Goal: Task Accomplishment & Management: Use online tool/utility

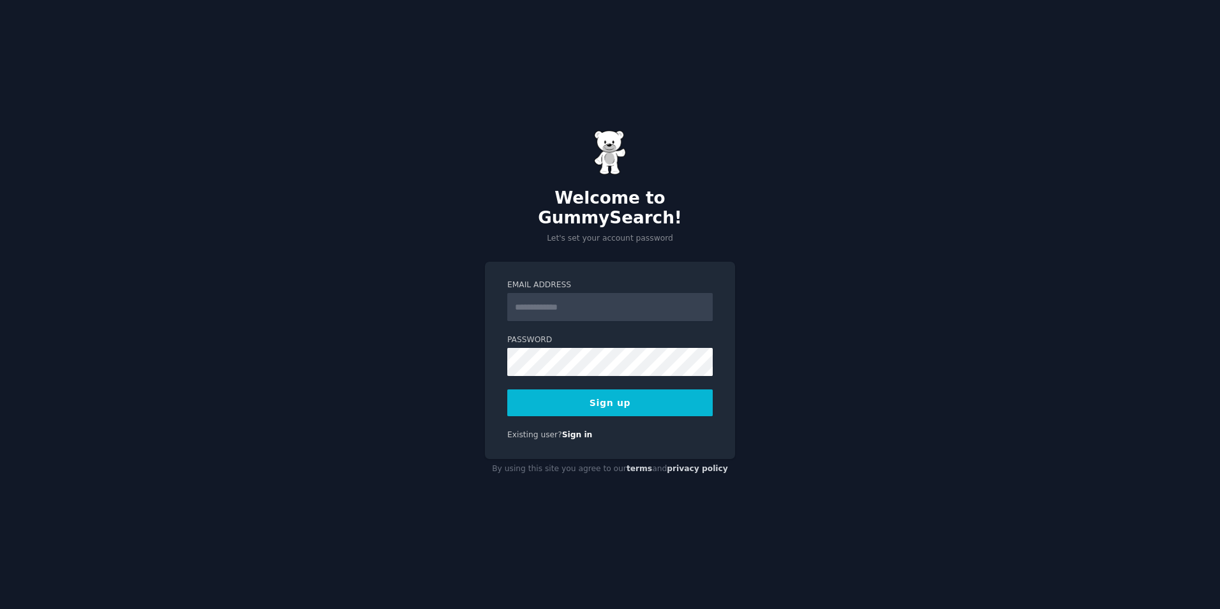
click at [519, 297] on input "Email Address" at bounding box center [609, 307] width 205 height 28
type input "**********"
click at [608, 389] on button "Sign up" at bounding box center [609, 402] width 205 height 27
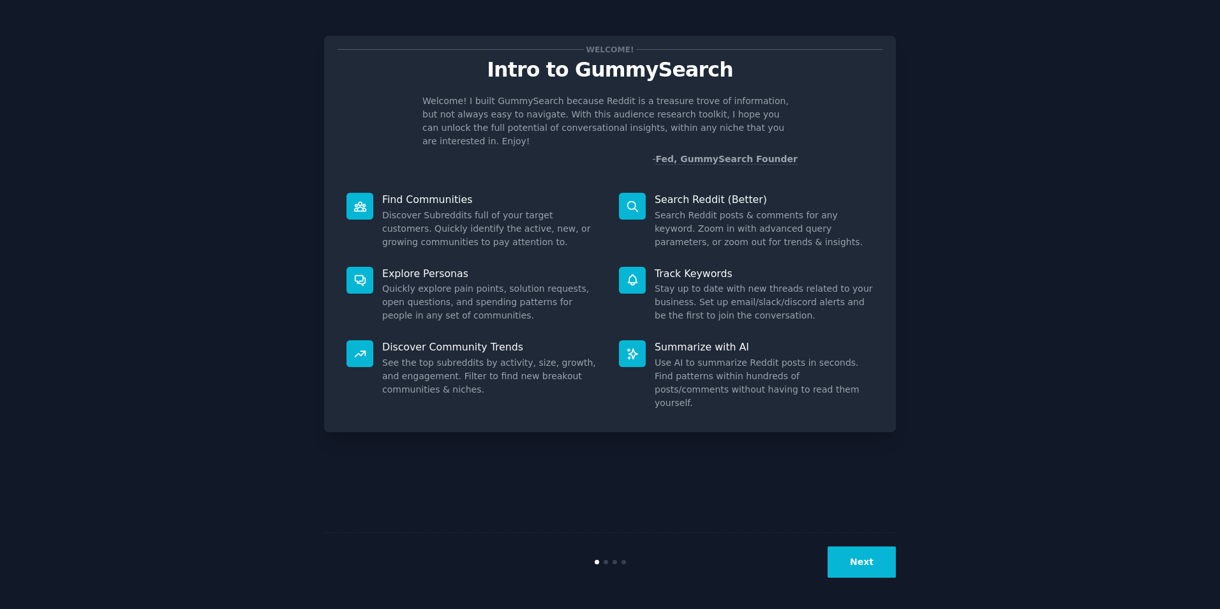
click at [870, 555] on button "Next" at bounding box center [862, 561] width 68 height 31
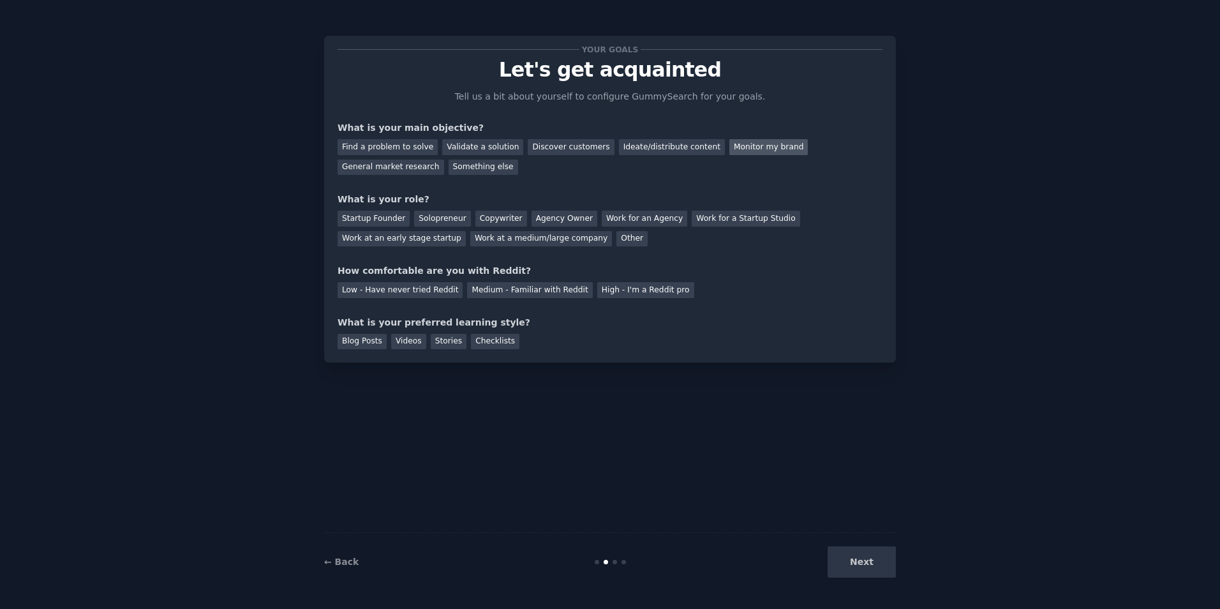
click at [729, 146] on div "Monitor my brand" at bounding box center [768, 147] width 78 height 16
click at [444, 160] on div "General market research" at bounding box center [391, 168] width 107 height 16
click at [729, 146] on div "Monitor my brand" at bounding box center [768, 147] width 78 height 16
click at [470, 238] on div "Work at a medium/large company" at bounding box center [541, 239] width 142 height 16
click at [481, 288] on div "Medium - Familiar with Reddit" at bounding box center [529, 290] width 125 height 16
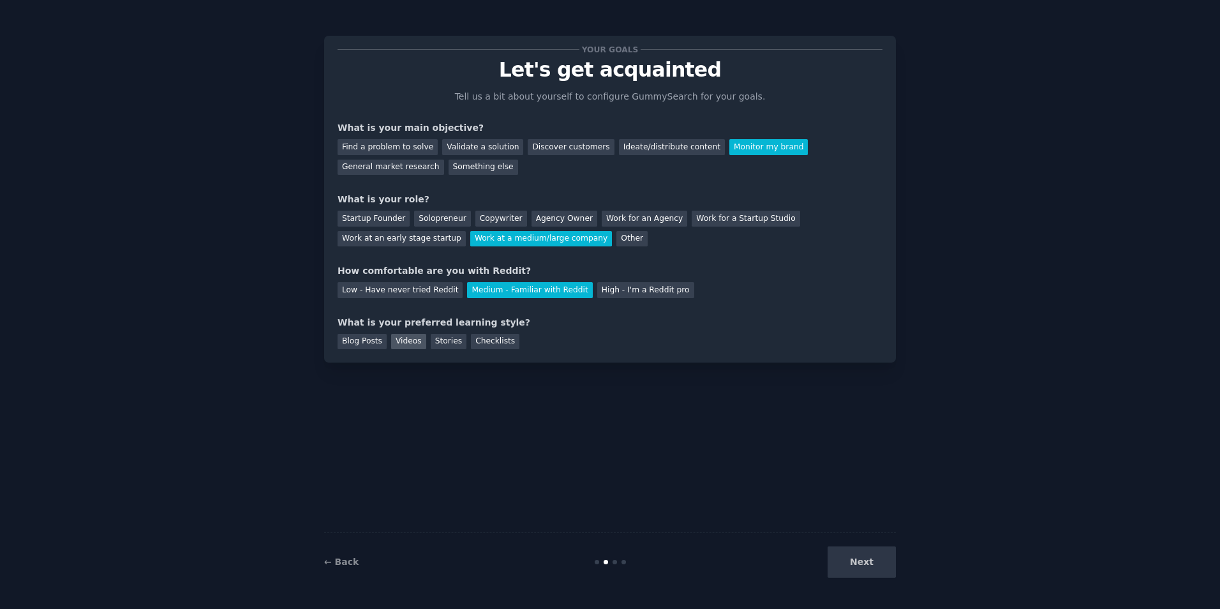
click at [404, 341] on div "Videos" at bounding box center [408, 342] width 35 height 16
click at [860, 560] on button "Next" at bounding box center [862, 561] width 68 height 31
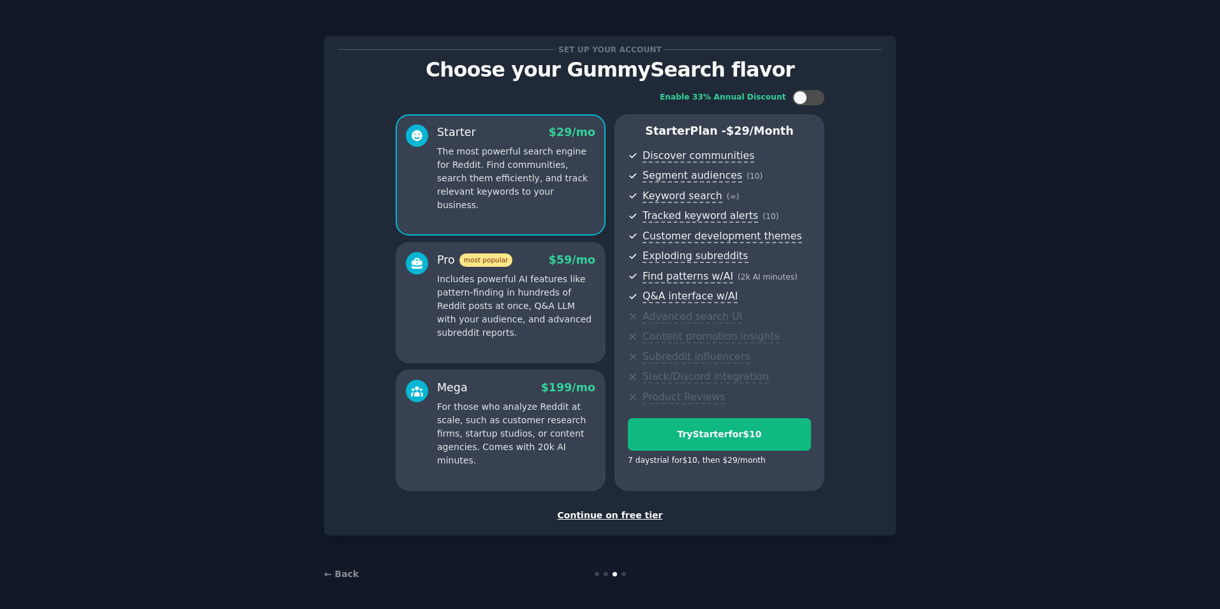
click at [608, 513] on div "Continue on free tier" at bounding box center [610, 515] width 545 height 13
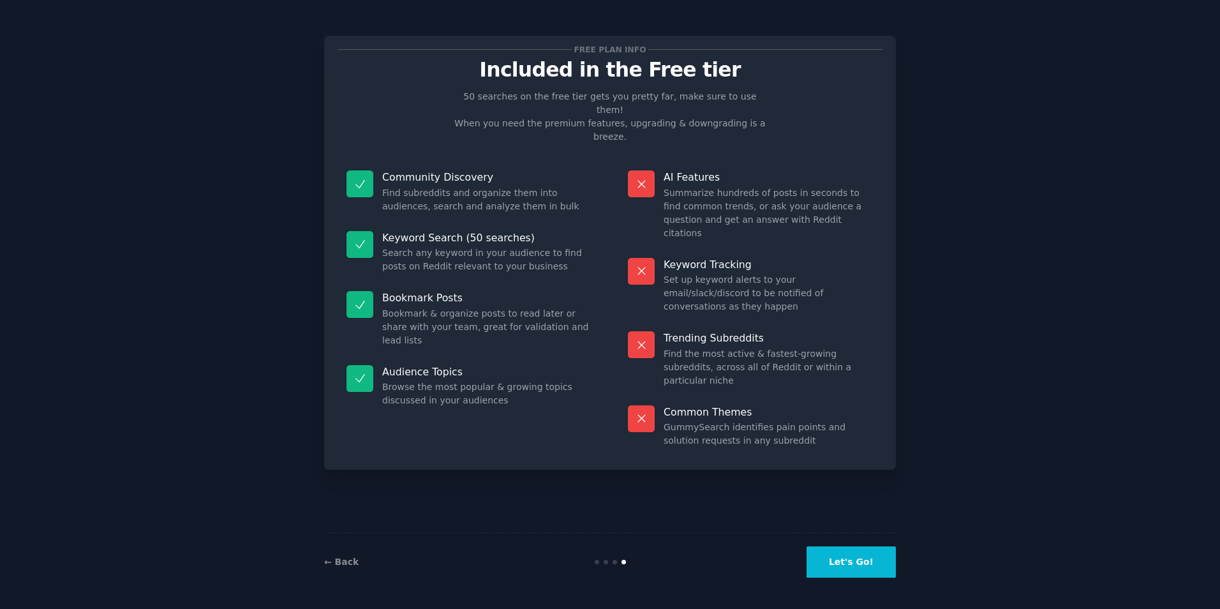
click at [850, 551] on button "Let's Go!" at bounding box center [851, 561] width 89 height 31
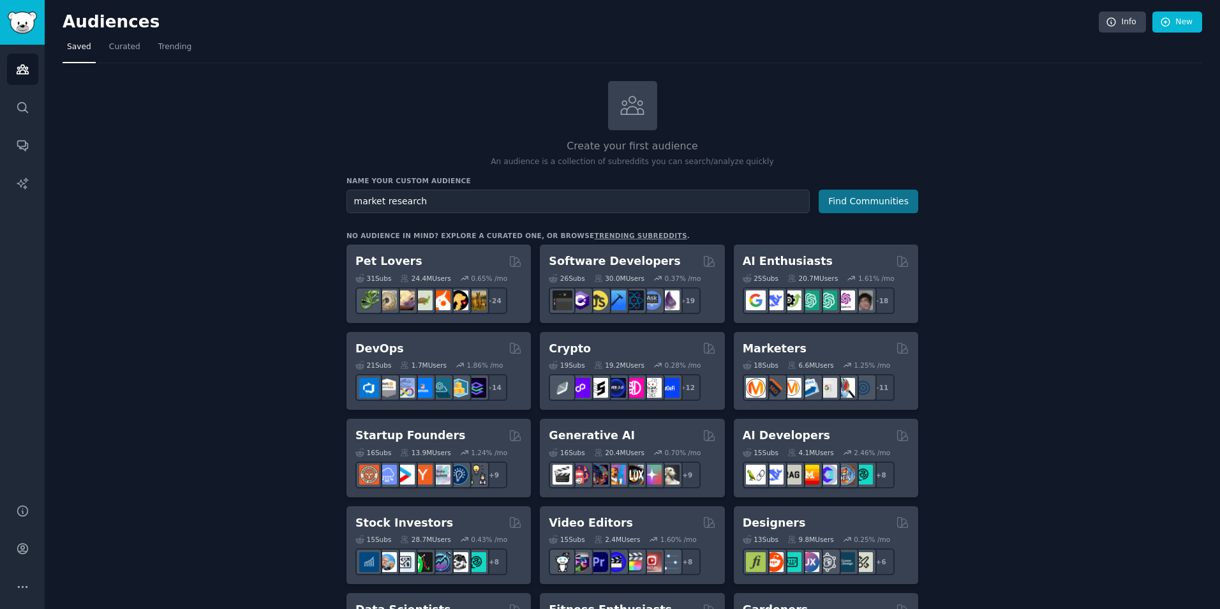
type input "market research"
click at [890, 197] on button "Find Communities" at bounding box center [869, 202] width 100 height 24
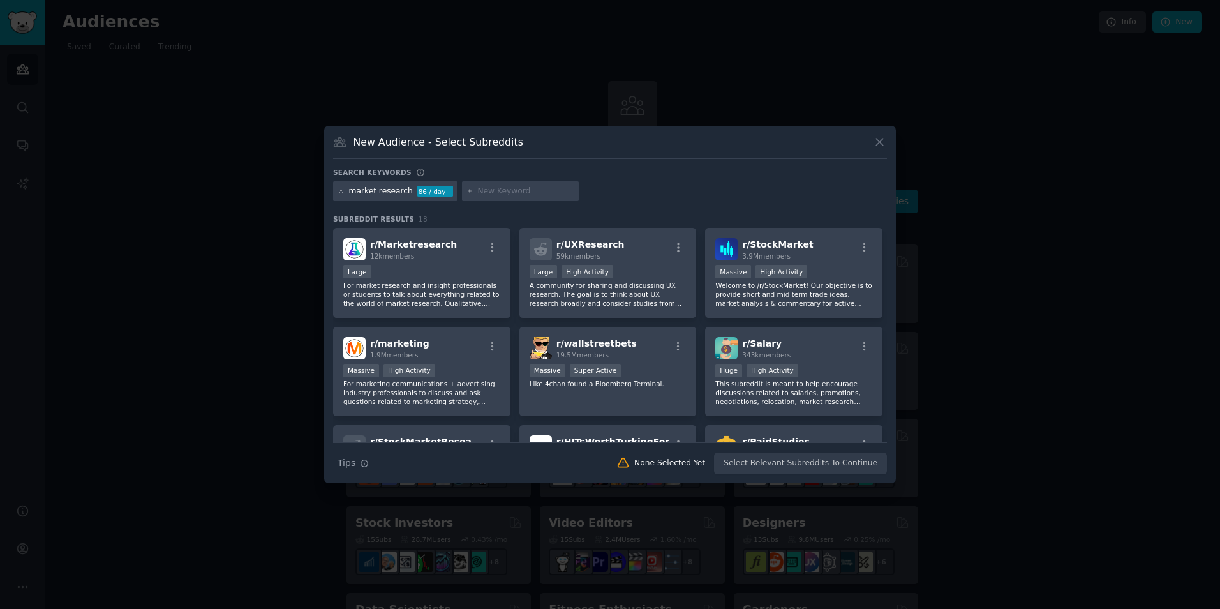
click at [503, 193] on input "text" at bounding box center [525, 191] width 97 height 11
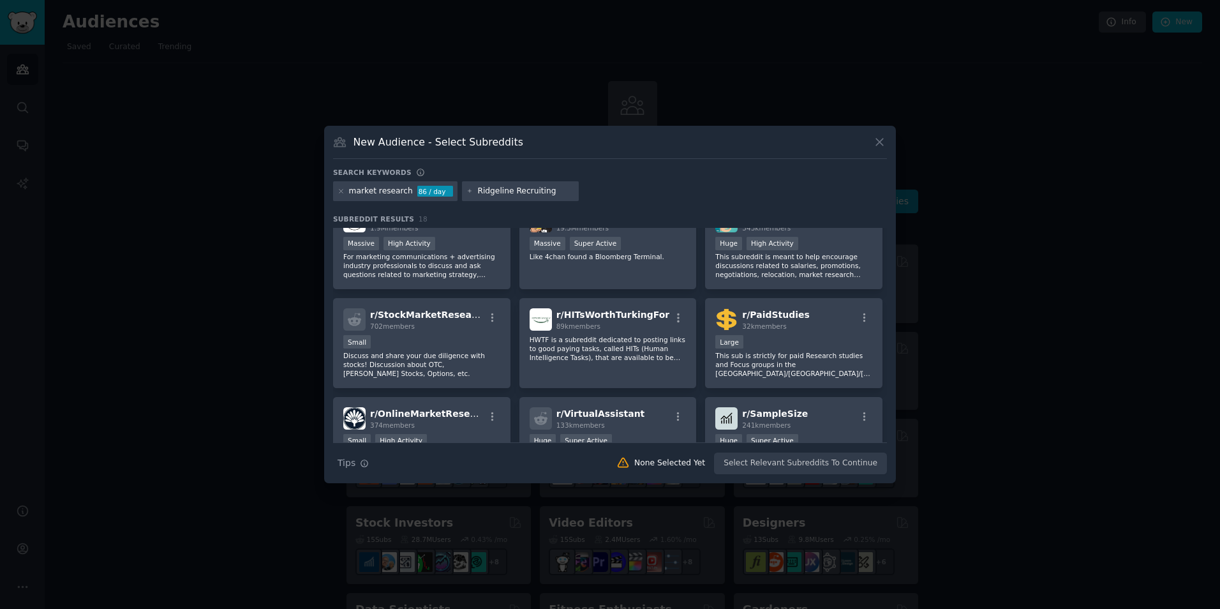
scroll to position [128, 0]
click at [860, 314] on icon "button" at bounding box center [864, 316] width 11 height 11
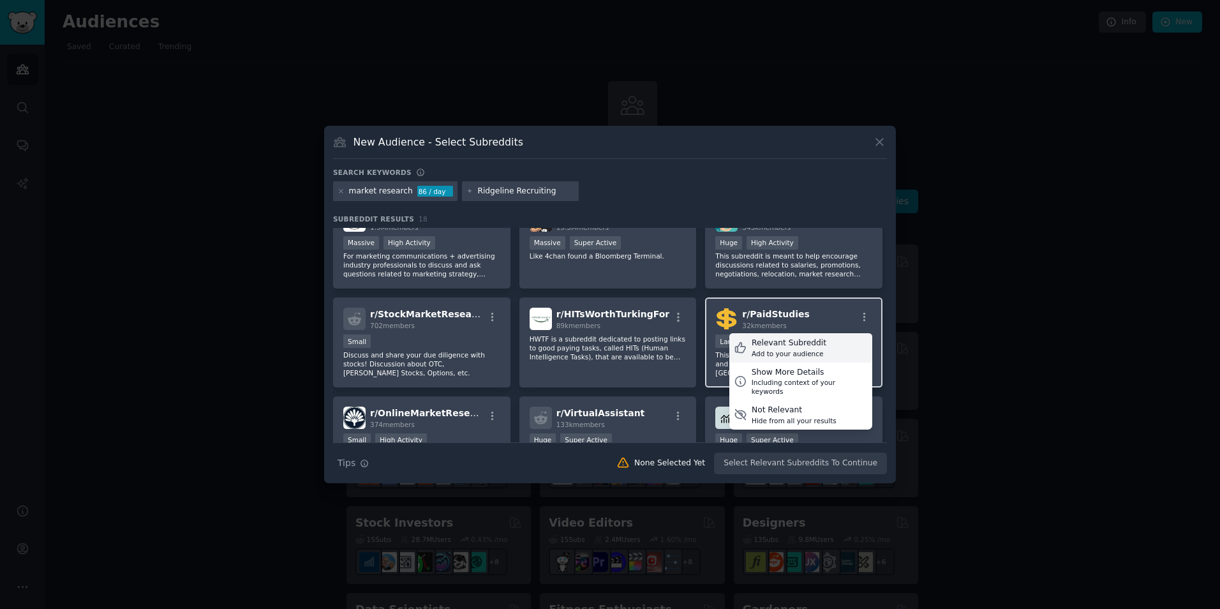
click at [768, 345] on div "Relevant Subreddit" at bounding box center [789, 343] width 75 height 11
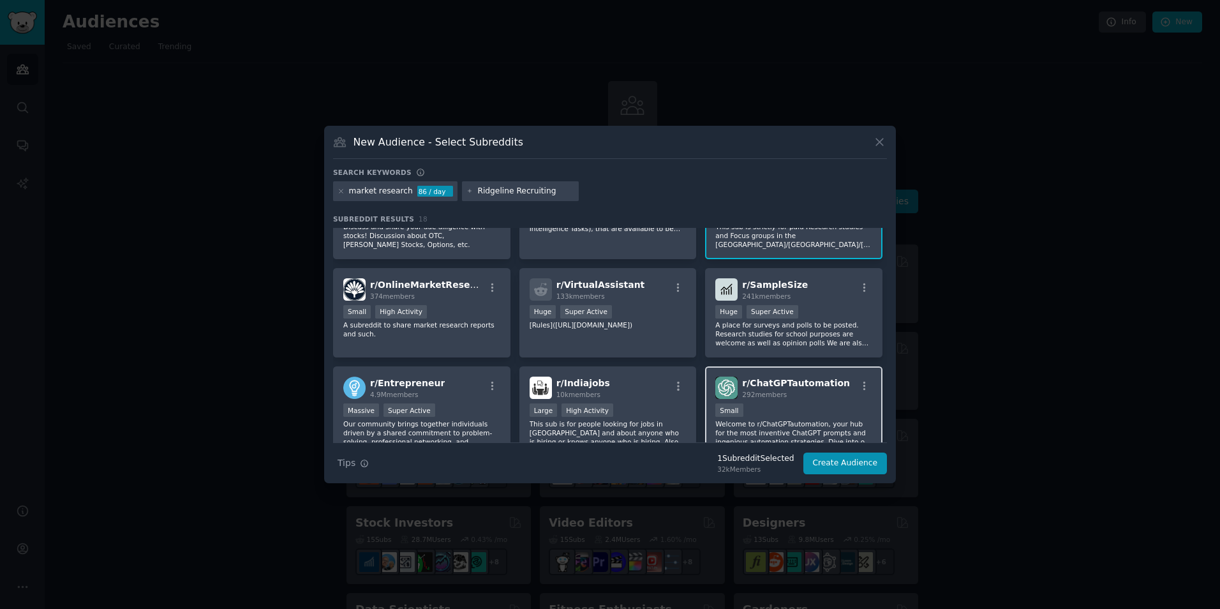
scroll to position [255, 0]
click at [489, 288] on icon "button" at bounding box center [492, 288] width 11 height 11
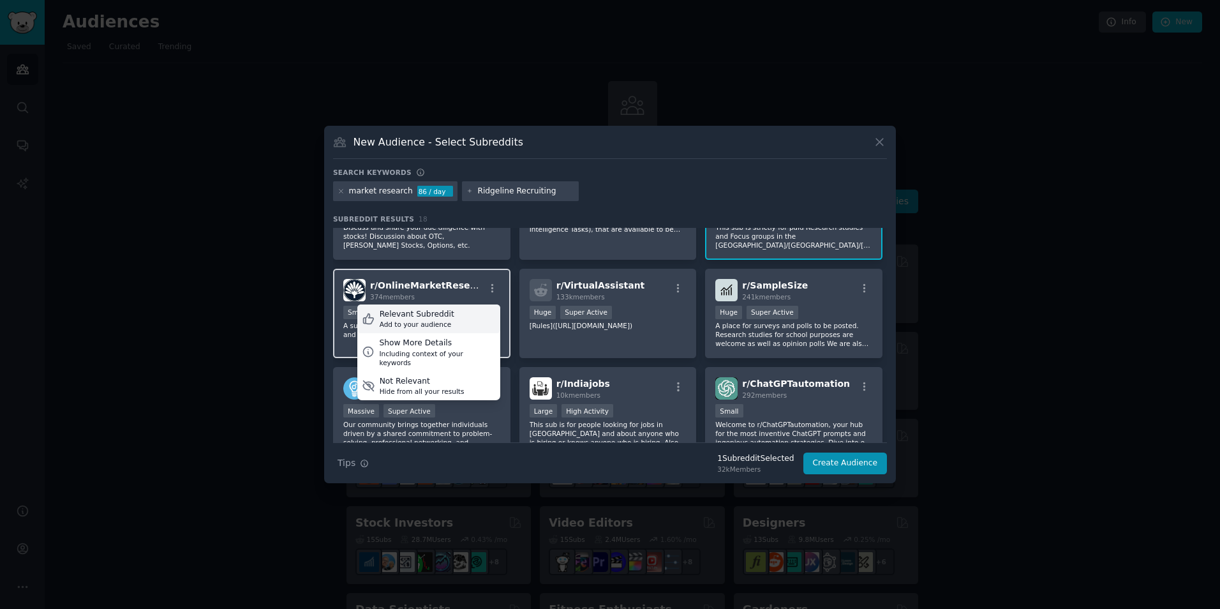
click at [431, 313] on div "Relevant Subreddit" at bounding box center [417, 314] width 75 height 11
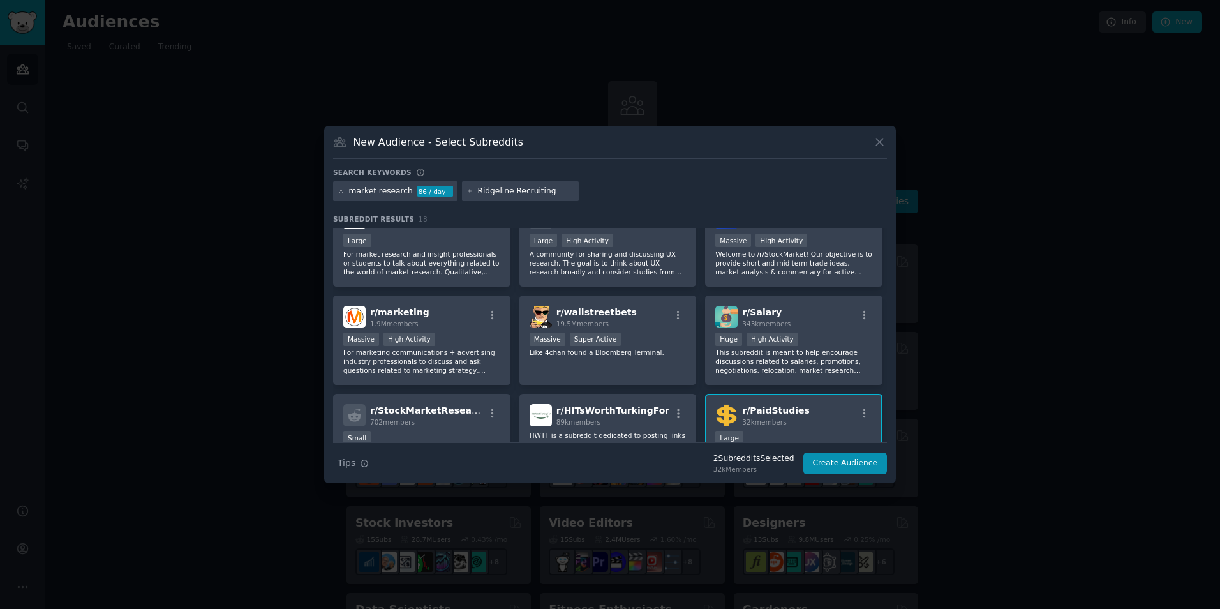
scroll to position [0, 0]
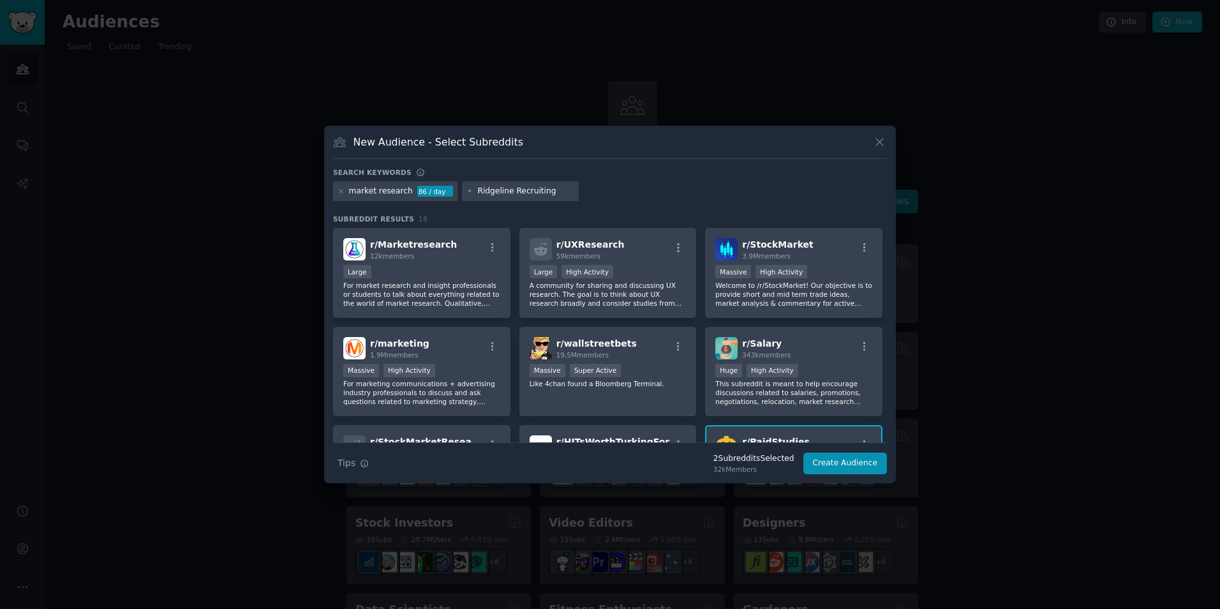
drag, startPoint x: 540, startPoint y: 191, endPoint x: 468, endPoint y: 191, distance: 71.5
click at [477, 191] on input "Ridgeline Recruiting" at bounding box center [525, 191] width 97 height 11
type input "paid research"
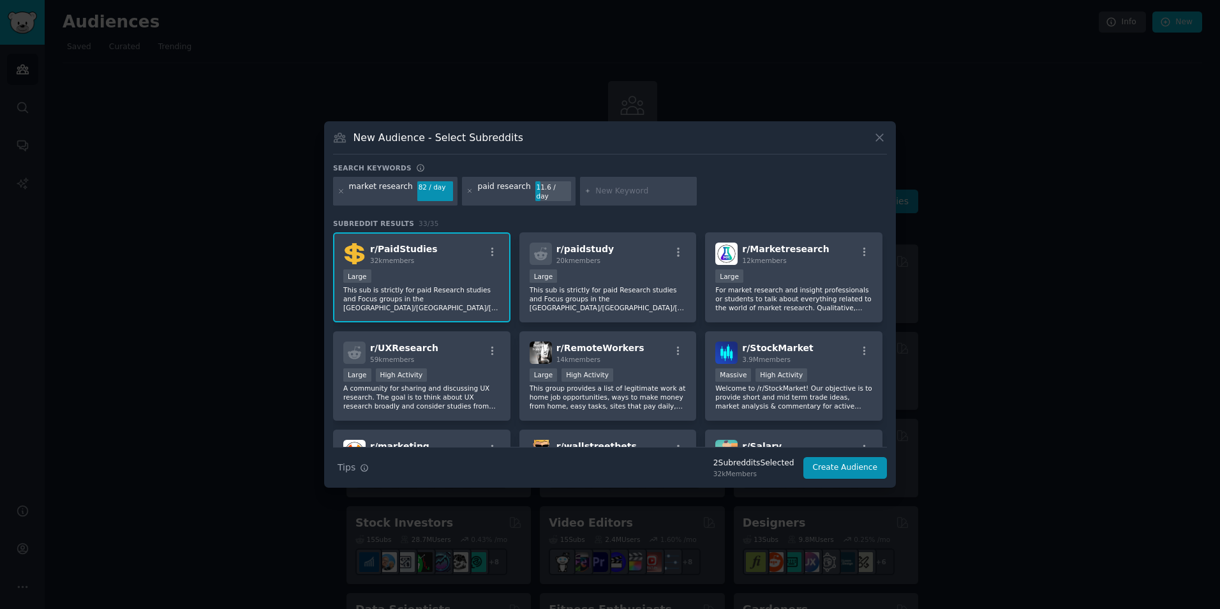
click at [724, 188] on div "market research 82 / day paid research 11.6 / day" at bounding box center [610, 194] width 554 height 34
click at [595, 187] on input "text" at bounding box center [643, 191] width 97 height 11
type input "paid study"
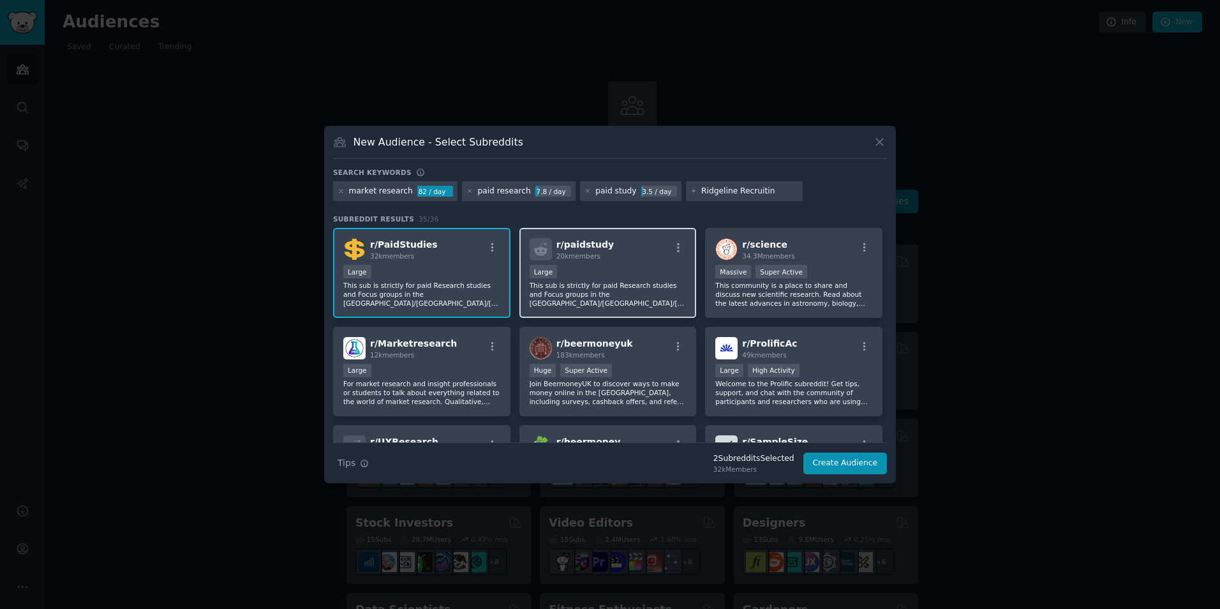
type input "Ridgeline Recruiting"
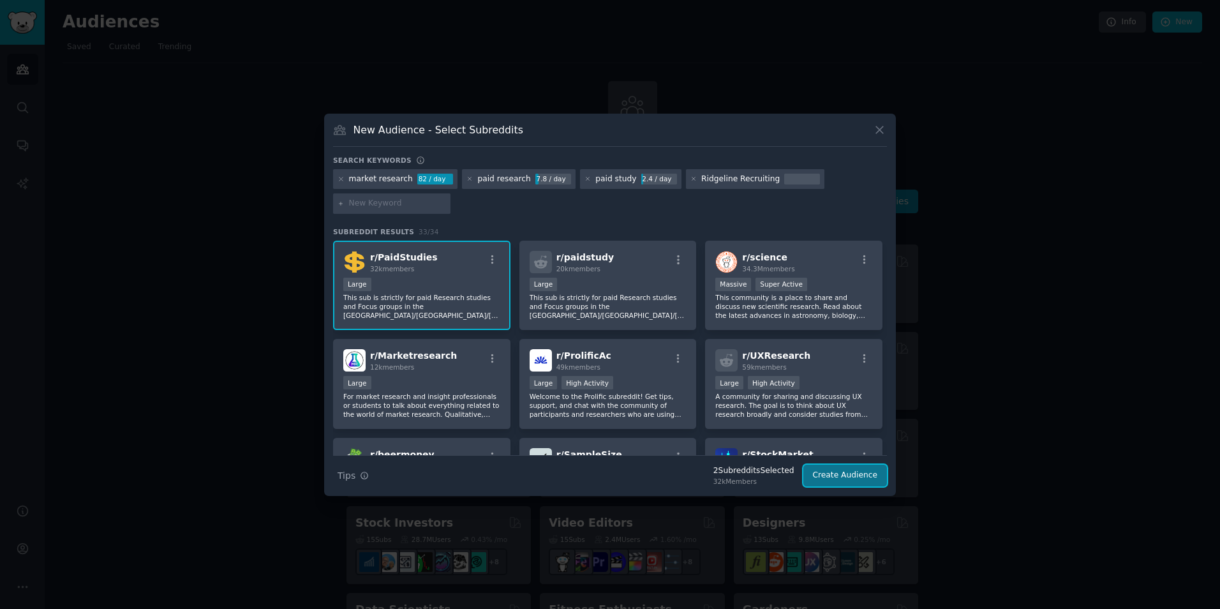
click at [839, 475] on button "Create Audience" at bounding box center [845, 476] width 84 height 22
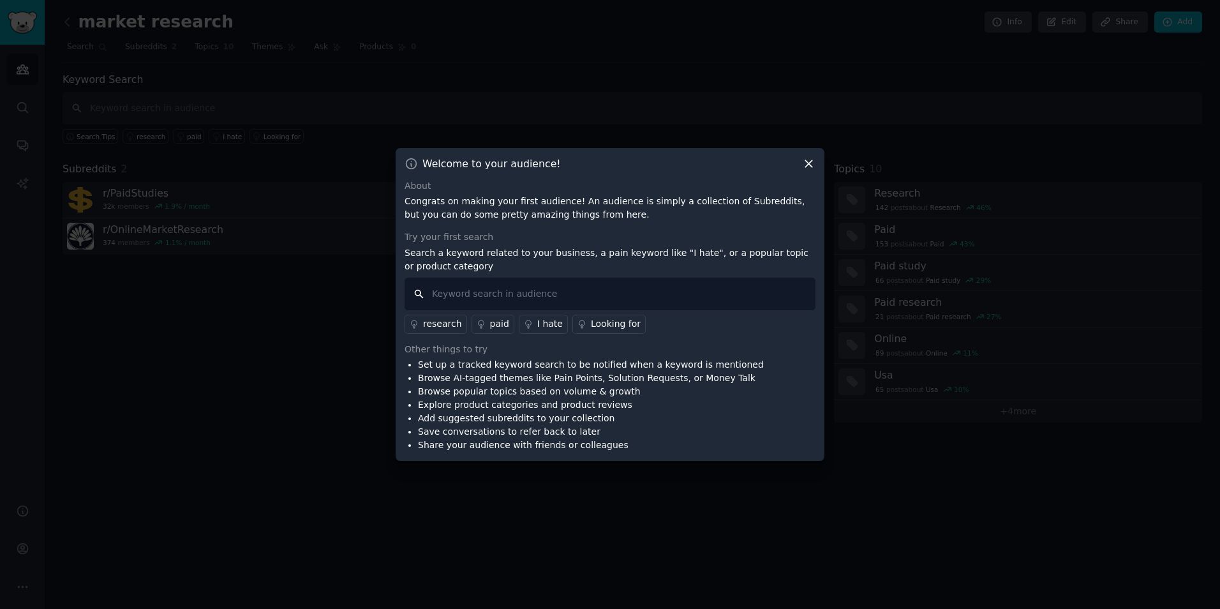
click at [556, 295] on input "text" at bounding box center [610, 294] width 411 height 33
type input "scam"
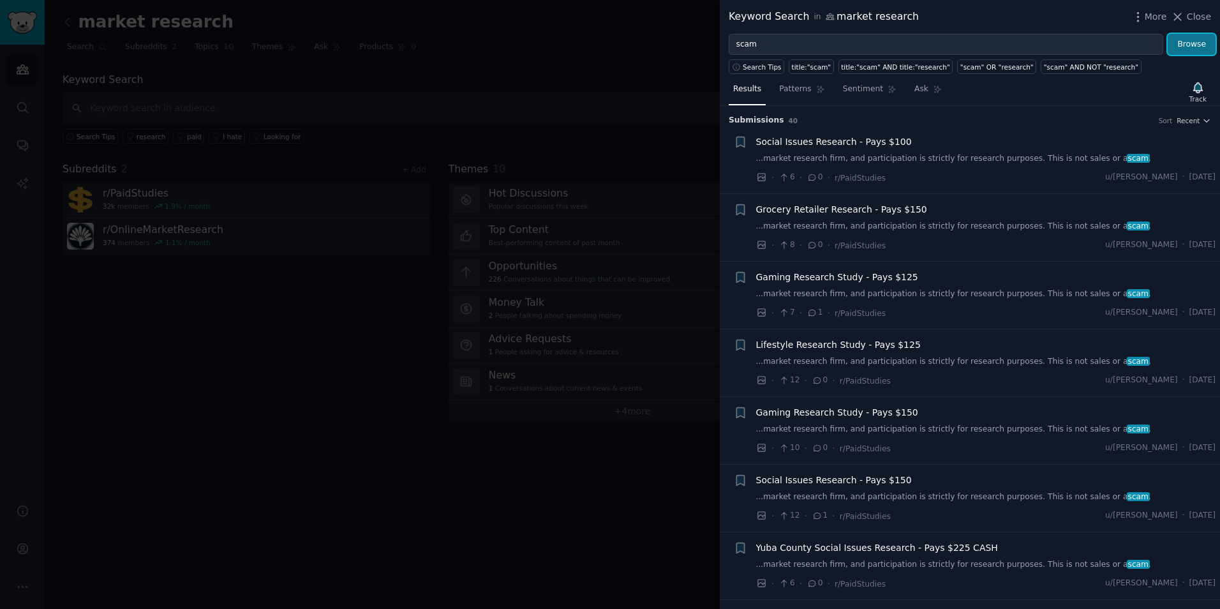
click at [1197, 40] on button "Browse" at bounding box center [1192, 45] width 48 height 22
click at [1200, 11] on span "Close" at bounding box center [1199, 16] width 24 height 13
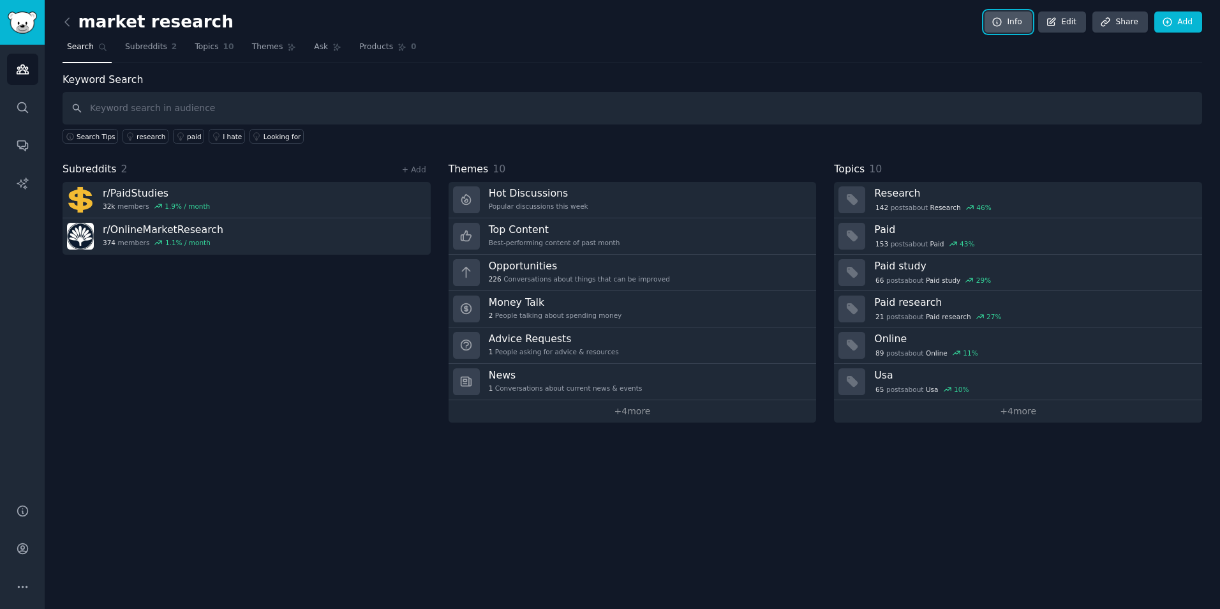
click at [1019, 17] on link "Info" at bounding box center [1008, 22] width 47 height 22
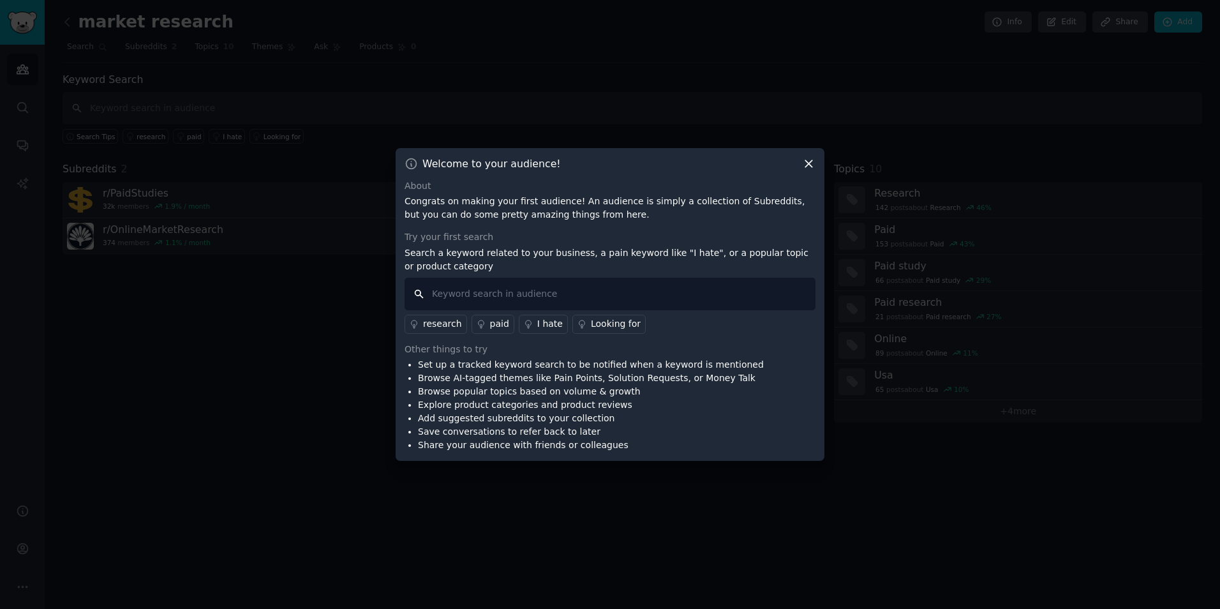
click at [641, 291] on input "text" at bounding box center [610, 294] width 411 height 33
type input "Ridgeline Recruiting"
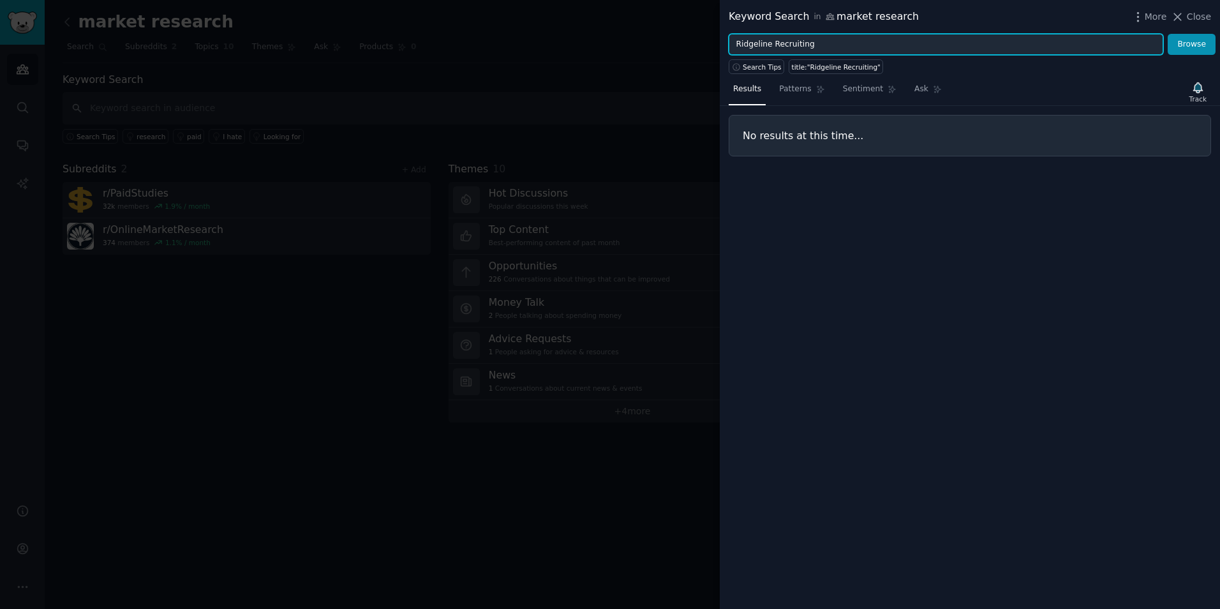
drag, startPoint x: 816, startPoint y: 47, endPoint x: 771, endPoint y: 47, distance: 45.3
click at [771, 47] on input "Ridgeline Recruiting" at bounding box center [946, 45] width 435 height 22
type input "Ridgeline"
click at [1168, 34] on button "Browse" at bounding box center [1192, 45] width 48 height 22
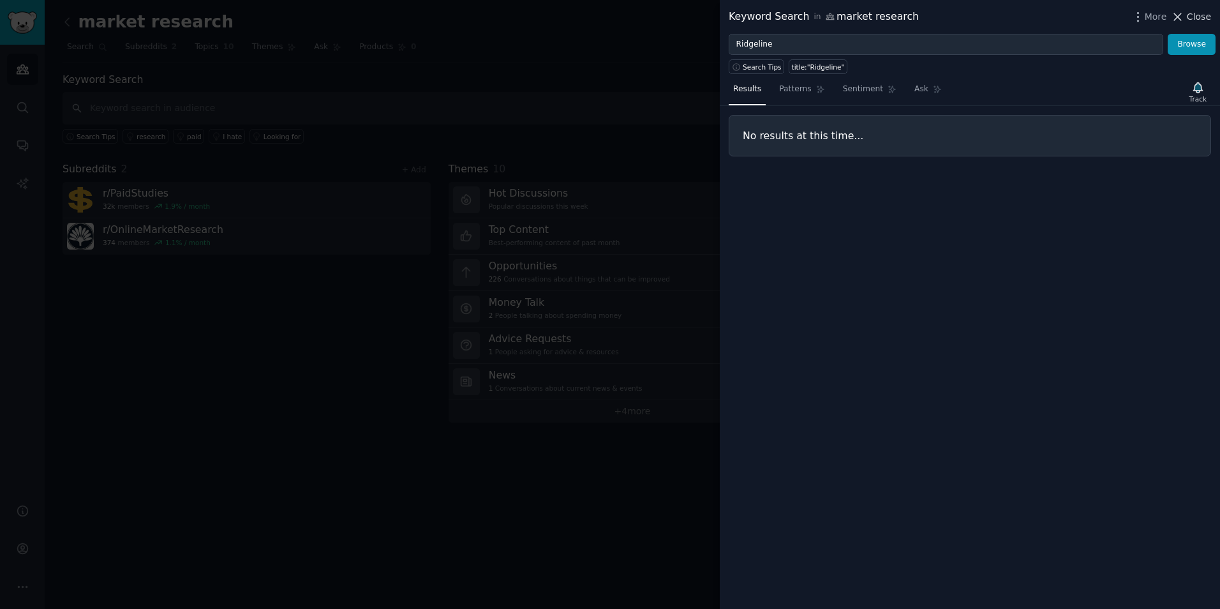
click at [1208, 12] on span "Close" at bounding box center [1199, 16] width 24 height 13
